Goal: Task Accomplishment & Management: Complete application form

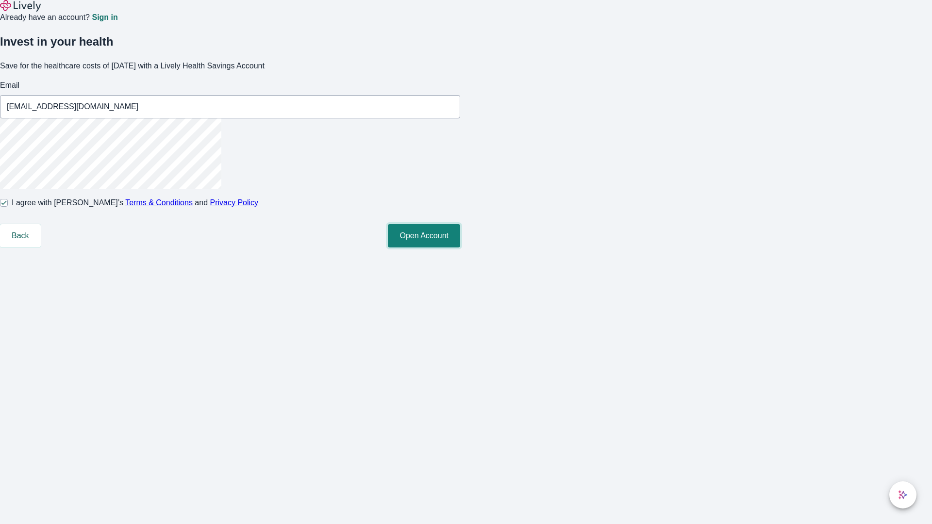
click at [460, 247] on button "Open Account" at bounding box center [424, 235] width 72 height 23
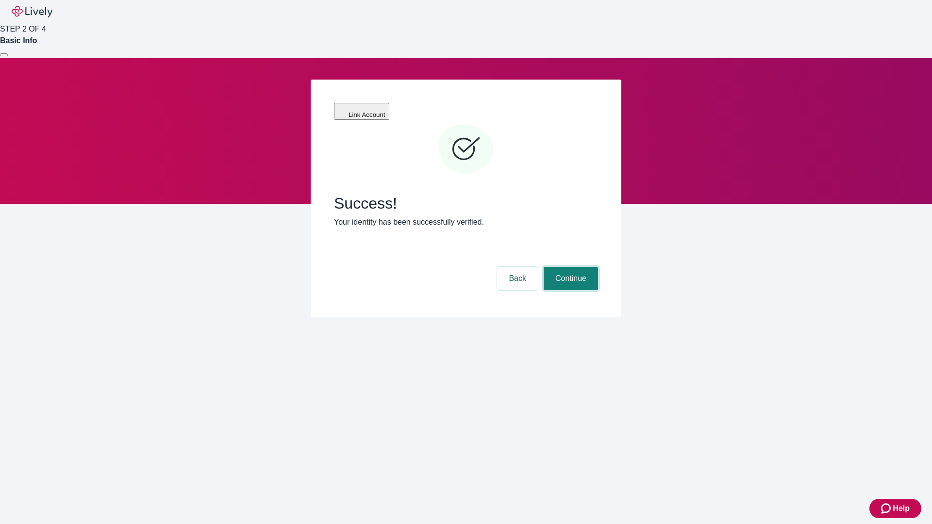
click at [569, 267] on button "Continue" at bounding box center [571, 278] width 54 height 23
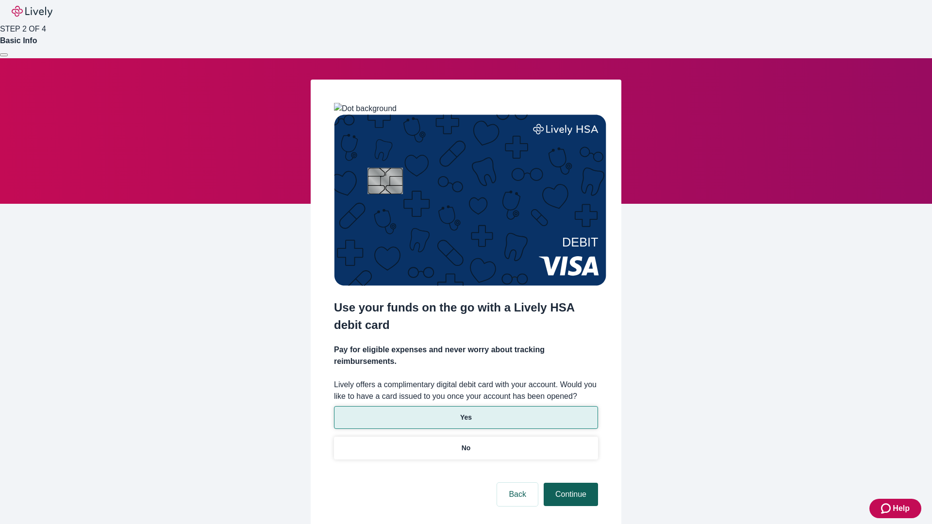
click at [465, 412] on p "Yes" at bounding box center [466, 417] width 12 height 10
click at [569, 483] on button "Continue" at bounding box center [571, 494] width 54 height 23
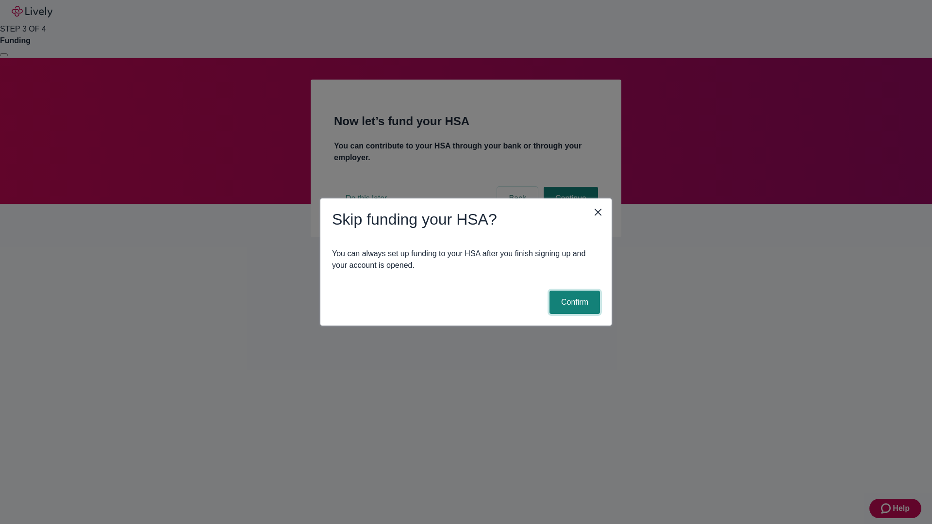
click at [573, 302] on button "Confirm" at bounding box center [574, 302] width 50 height 23
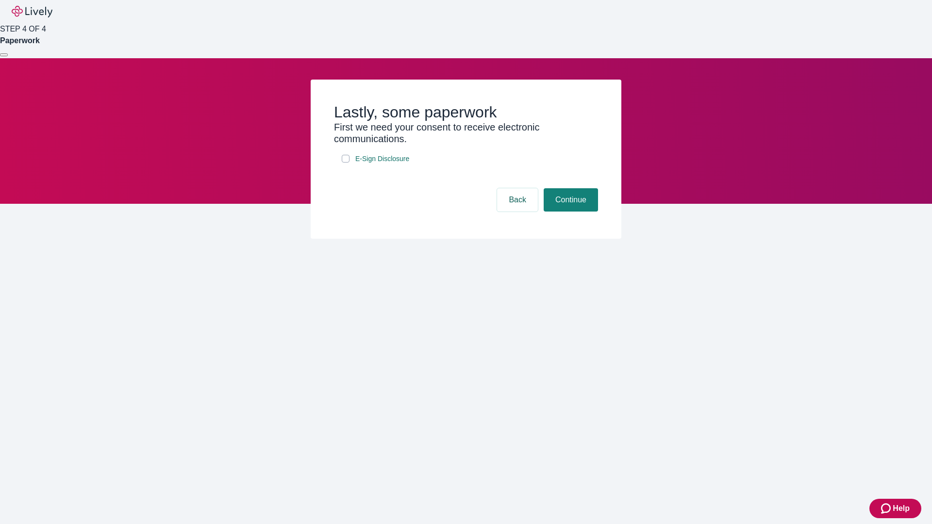
click at [346, 163] on input "E-Sign Disclosure" at bounding box center [346, 159] width 8 height 8
checkbox input "true"
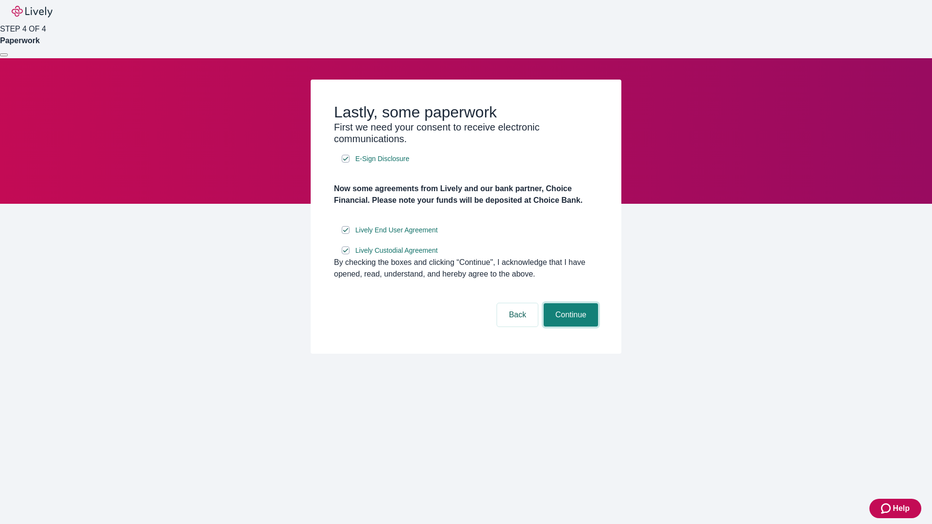
click at [569, 327] on button "Continue" at bounding box center [571, 314] width 54 height 23
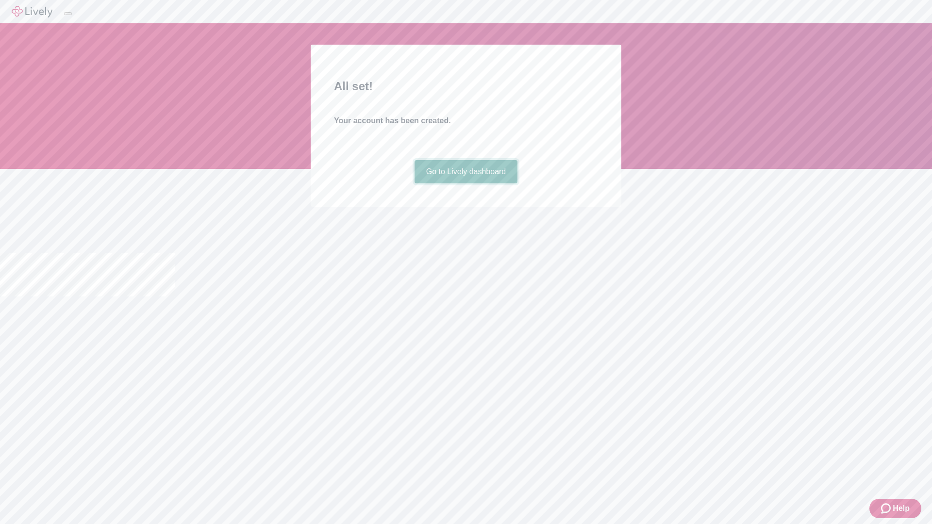
click at [465, 183] on link "Go to Lively dashboard" at bounding box center [465, 171] width 103 height 23
